Goal: Use online tool/utility: Use online tool/utility

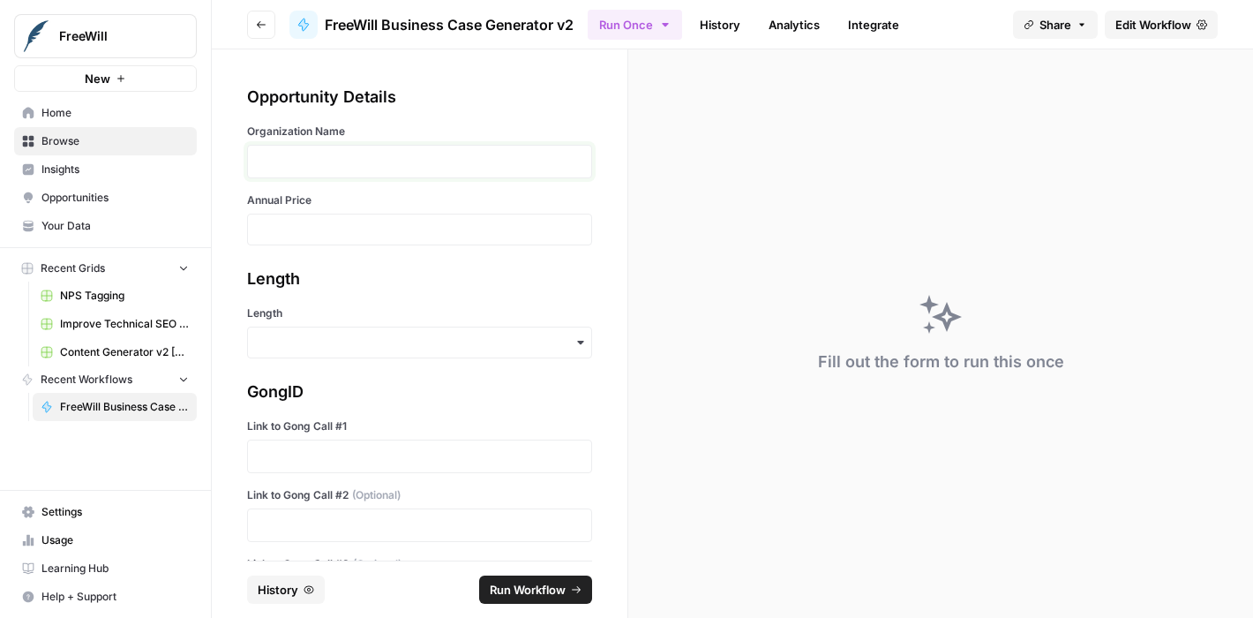
click at [434, 159] on p at bounding box center [420, 162] width 322 height 18
click at [259, 160] on p "**********" at bounding box center [413, 162] width 309 height 18
click at [311, 231] on input "Annual Price" at bounding box center [420, 229] width 322 height 16
type input "19500"
click at [323, 344] on input "Length" at bounding box center [420, 343] width 322 height 18
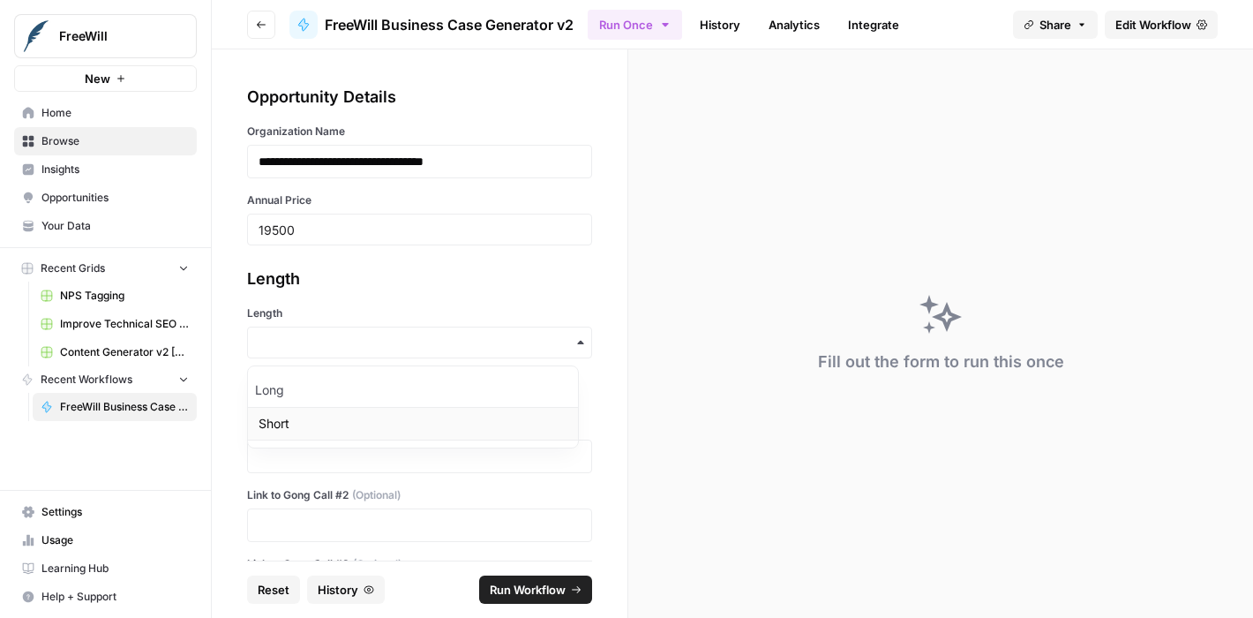
click at [295, 421] on div "Short" at bounding box center [413, 424] width 330 height 34
click at [303, 453] on p at bounding box center [420, 456] width 322 height 18
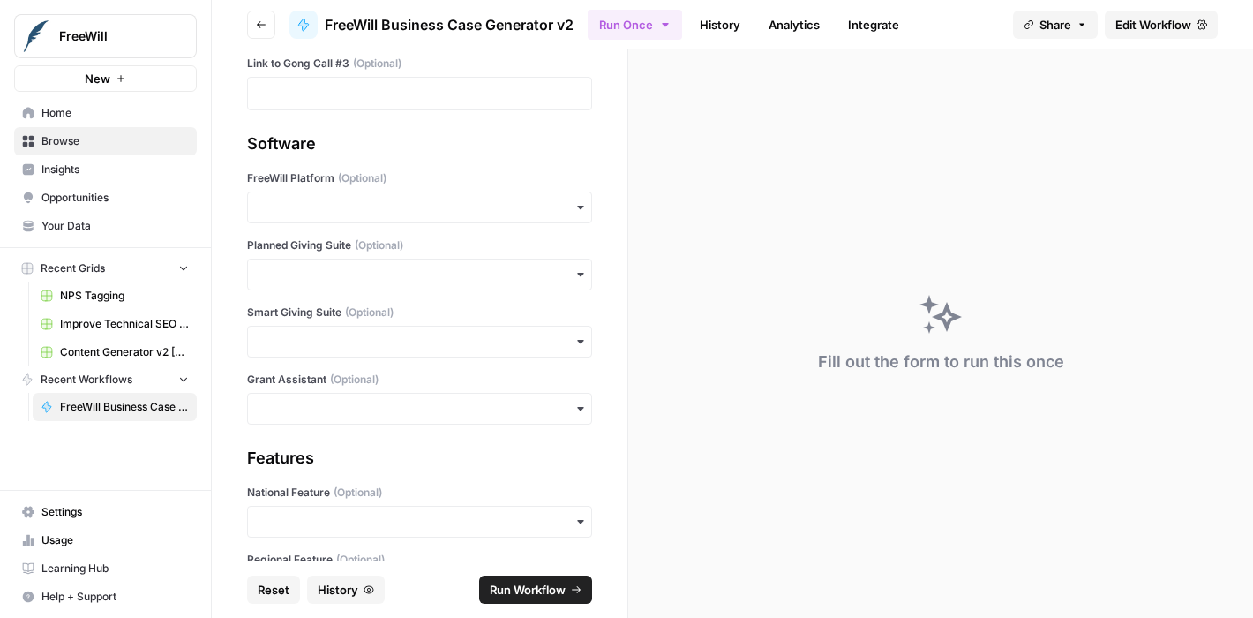
scroll to position [544, 0]
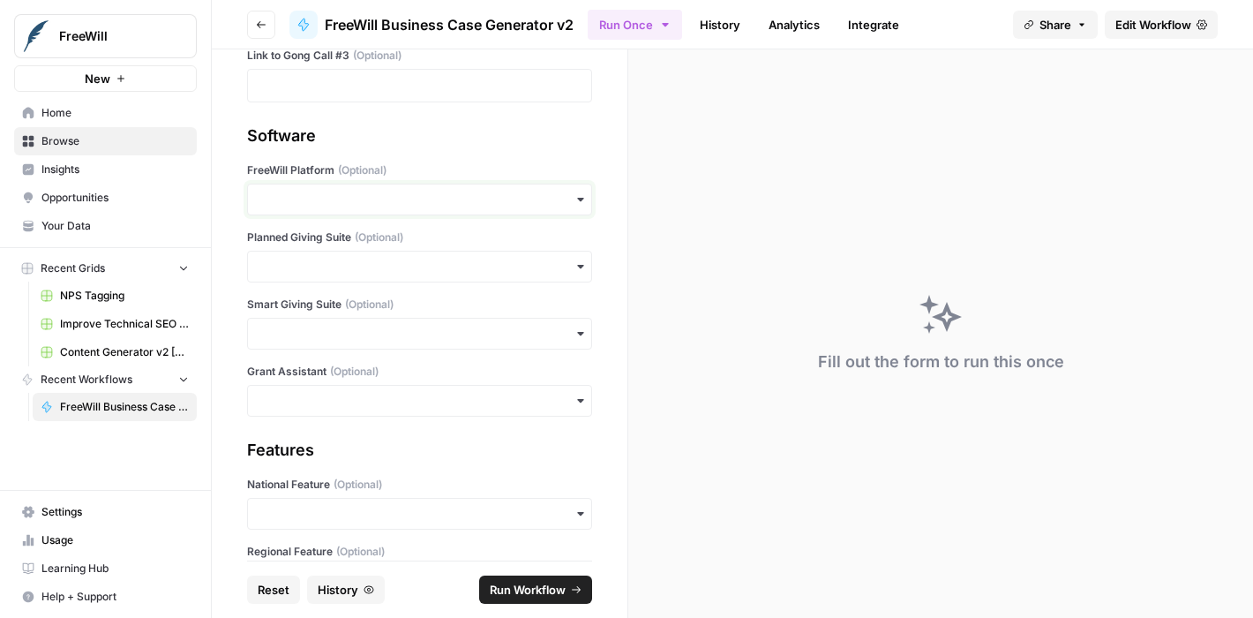
click at [304, 199] on input "FreeWill Platform (Optional)" at bounding box center [420, 200] width 322 height 18
click at [289, 246] on div "Yes" at bounding box center [413, 247] width 330 height 34
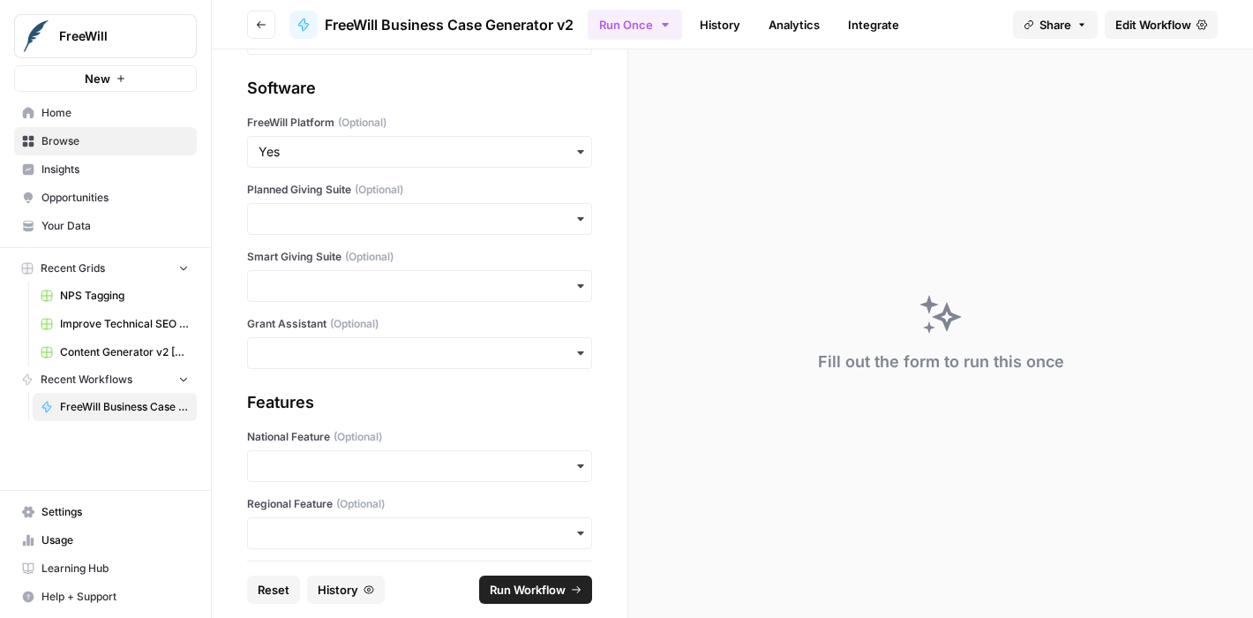
scroll to position [670, 0]
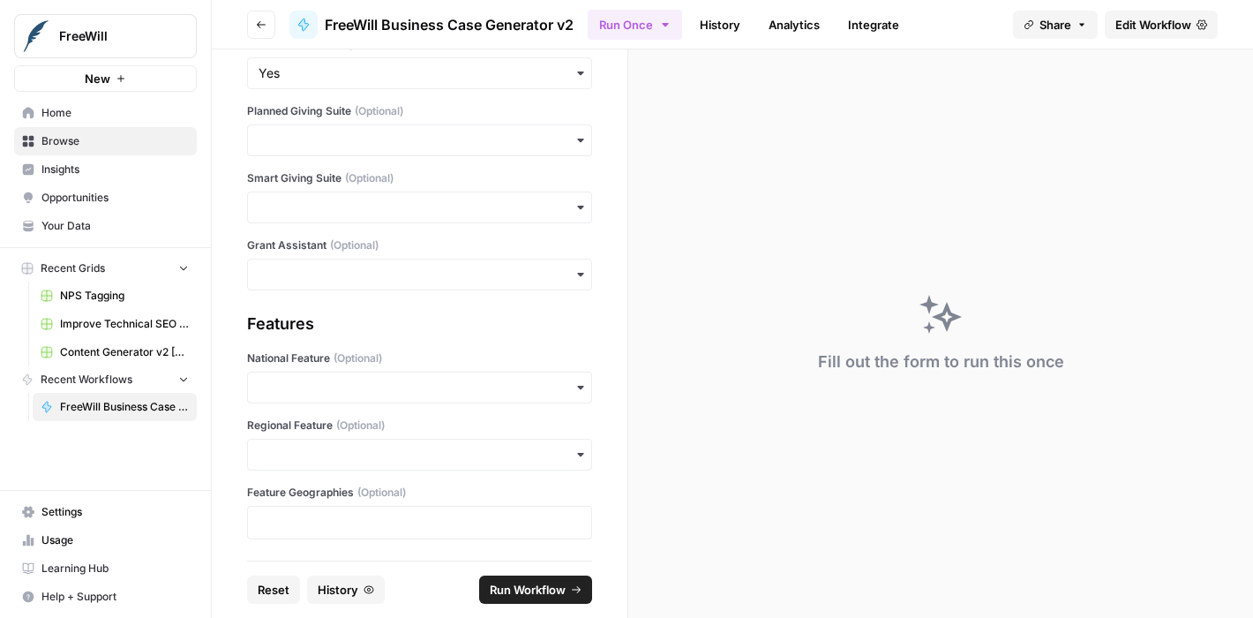
click at [549, 589] on span "Run Workflow" at bounding box center [528, 590] width 76 height 18
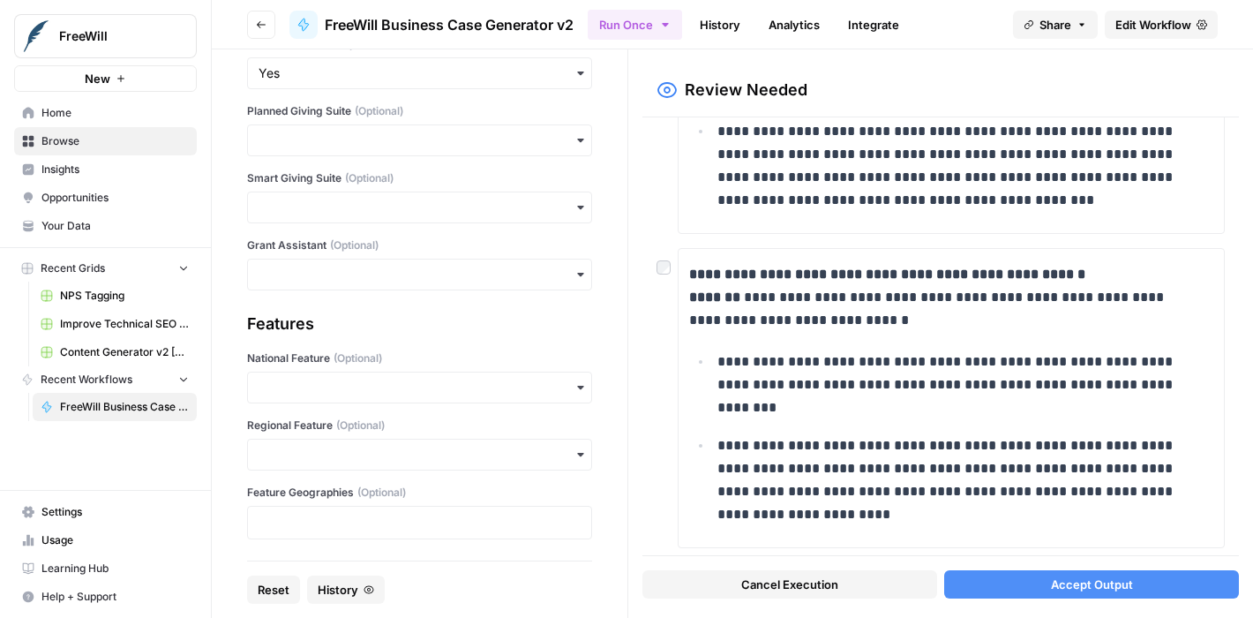
scroll to position [768, 0]
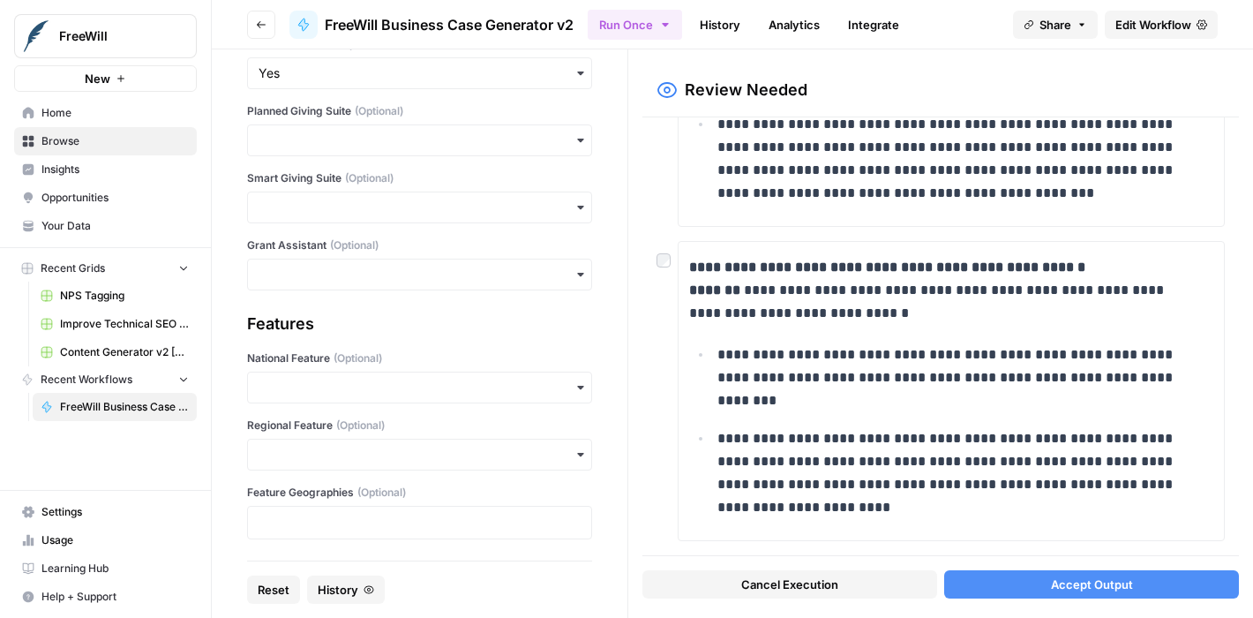
click at [1131, 585] on button "Accept Output" at bounding box center [1091, 584] width 295 height 28
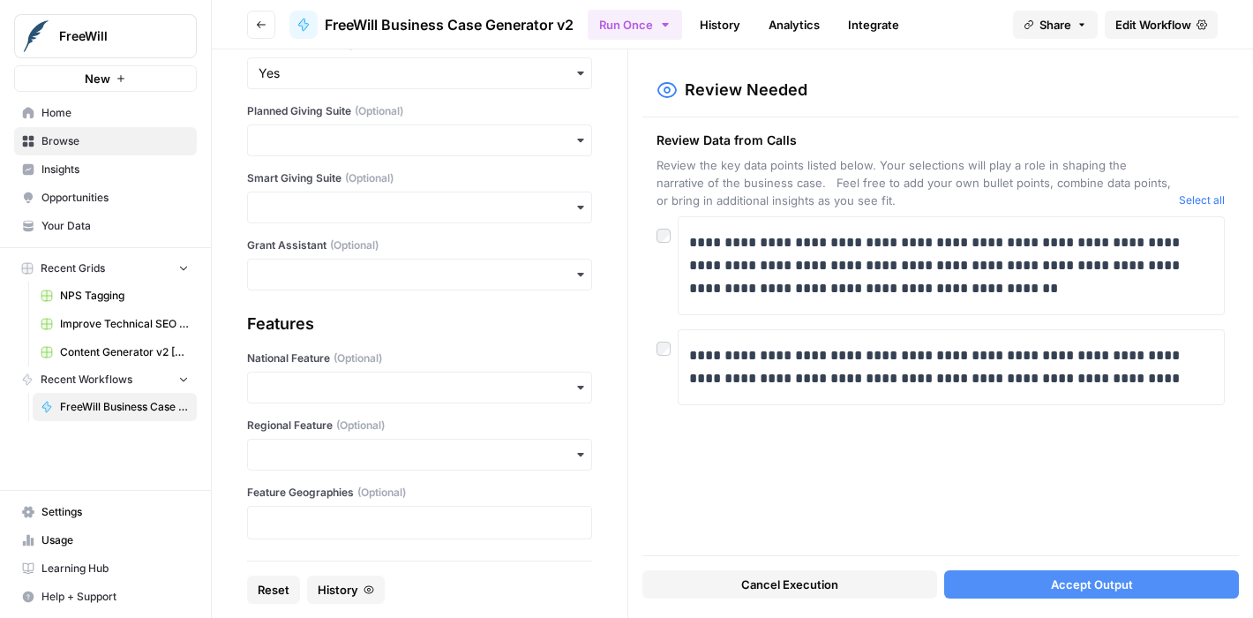
click at [1075, 585] on span "Accept Output" at bounding box center [1092, 584] width 82 height 18
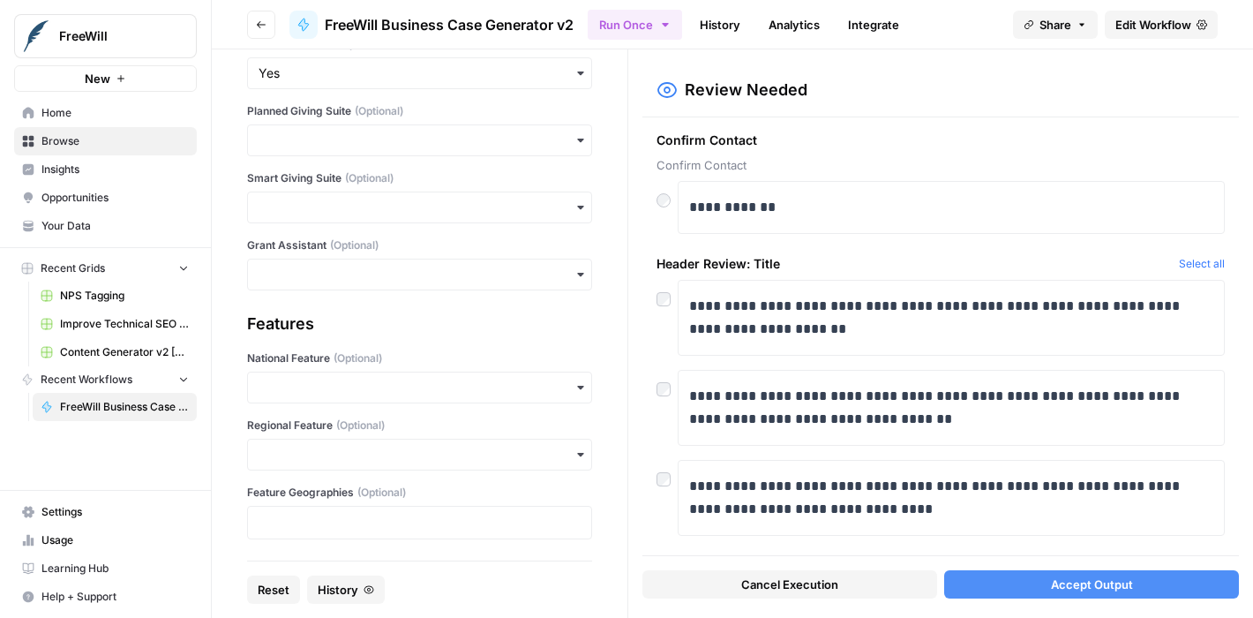
click at [1098, 591] on span "Accept Output" at bounding box center [1092, 584] width 82 height 18
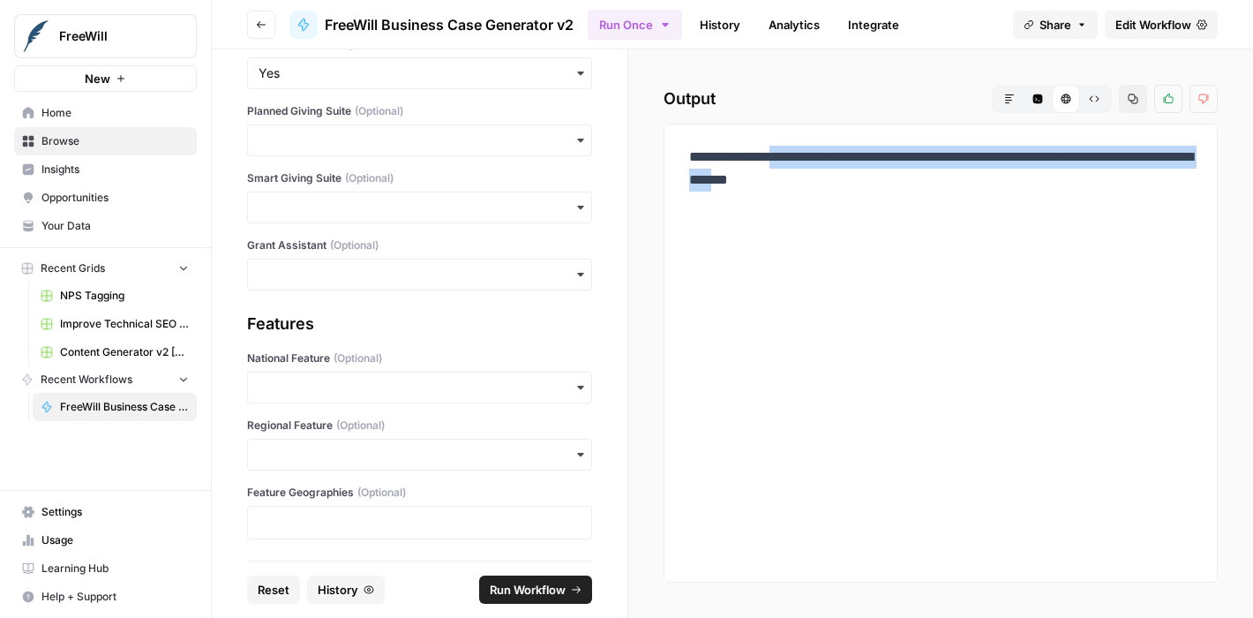
drag, startPoint x: 696, startPoint y: 177, endPoint x: 839, endPoint y: 199, distance: 144.5
click at [839, 199] on p "**********" at bounding box center [940, 180] width 503 height 69
copy p "**********"
